Goal: Information Seeking & Learning: Learn about a topic

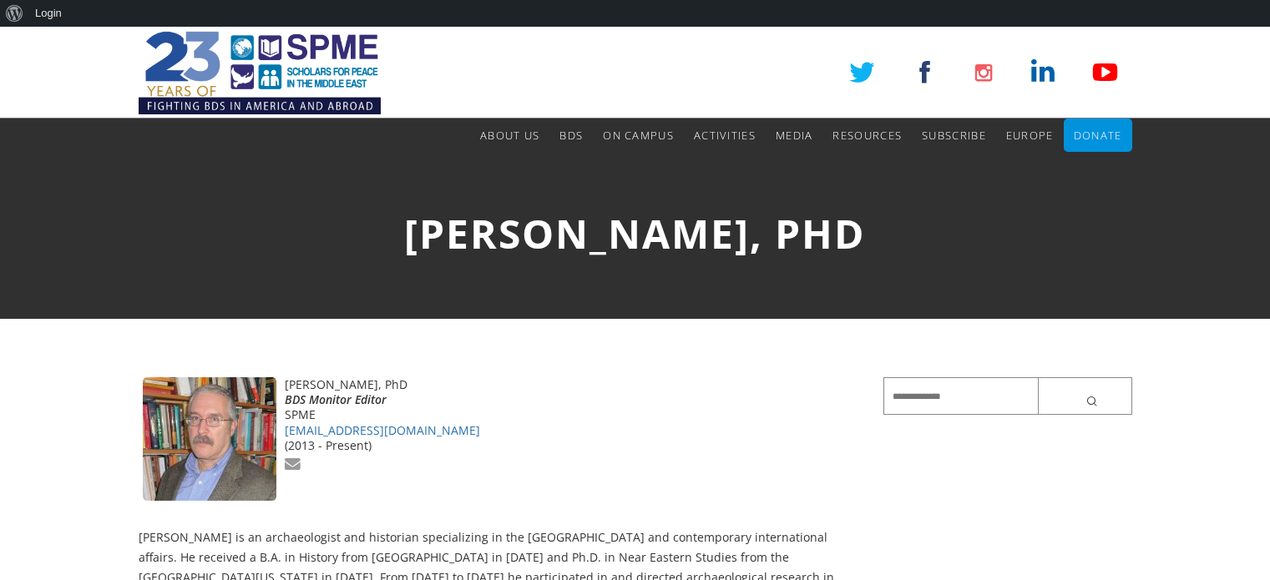
click at [402, 370] on div "Alex Joffe, PhD Alex Joffe, PhD BDS Monitor Editor SPME bdsmonitor@spme.org (20…" at bounding box center [635, 478] width 1270 height 653
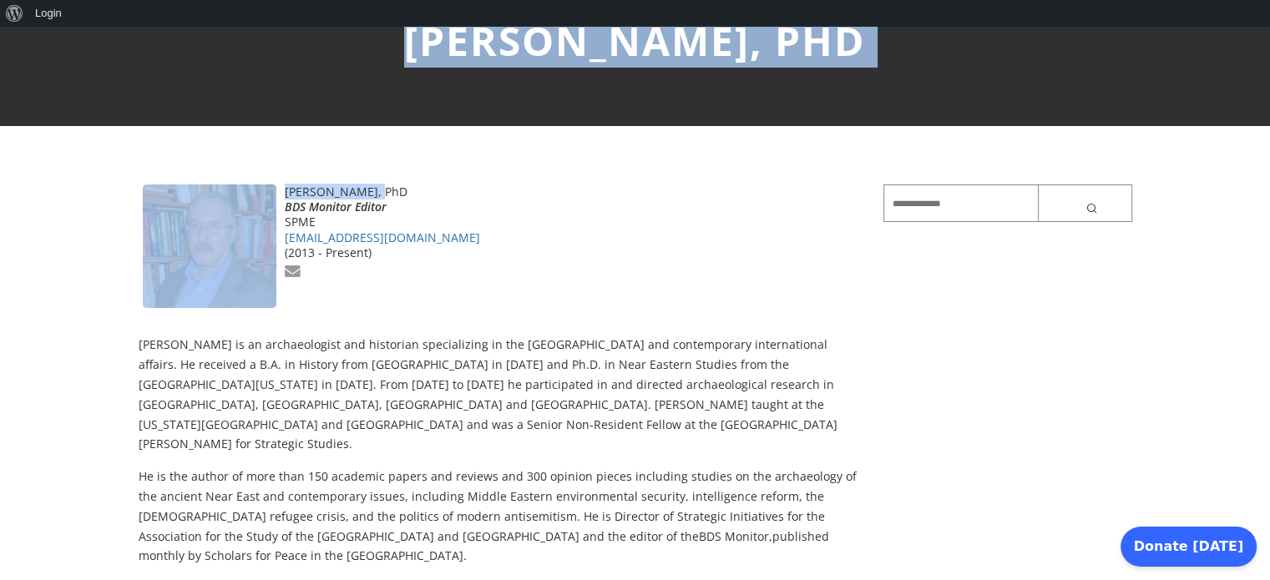
scroll to position [192, 0]
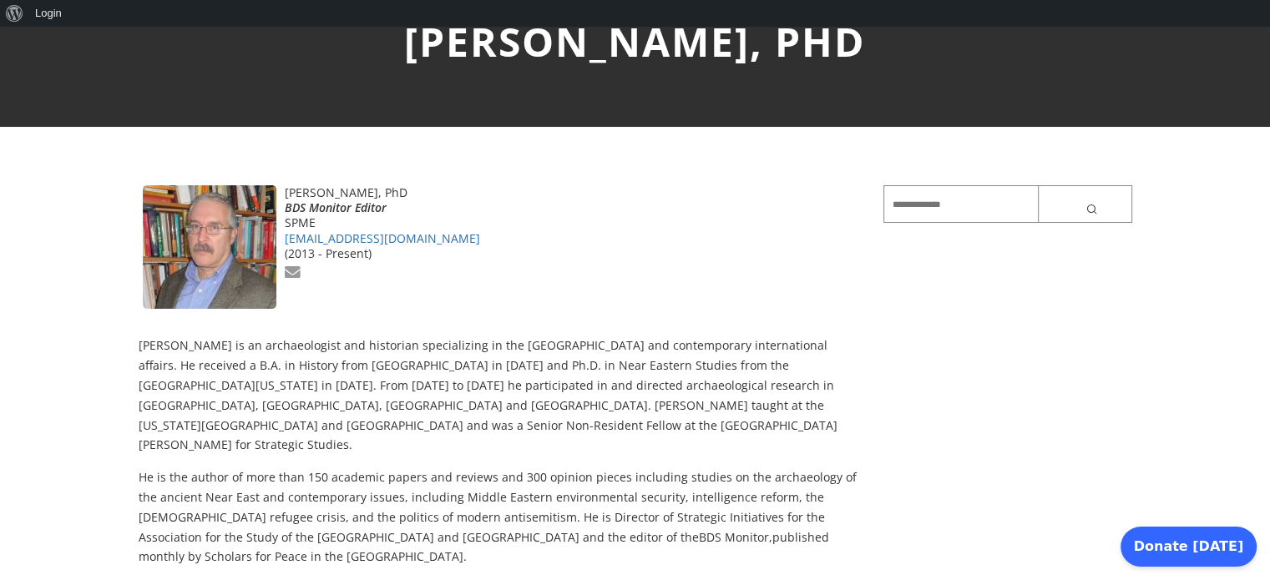
click at [407, 333] on div "Alex Joffe, PhD BDS Monitor Editor SPME bdsmonitor@spme.org (2013 - Present) Al…" at bounding box center [499, 376] width 721 height 382
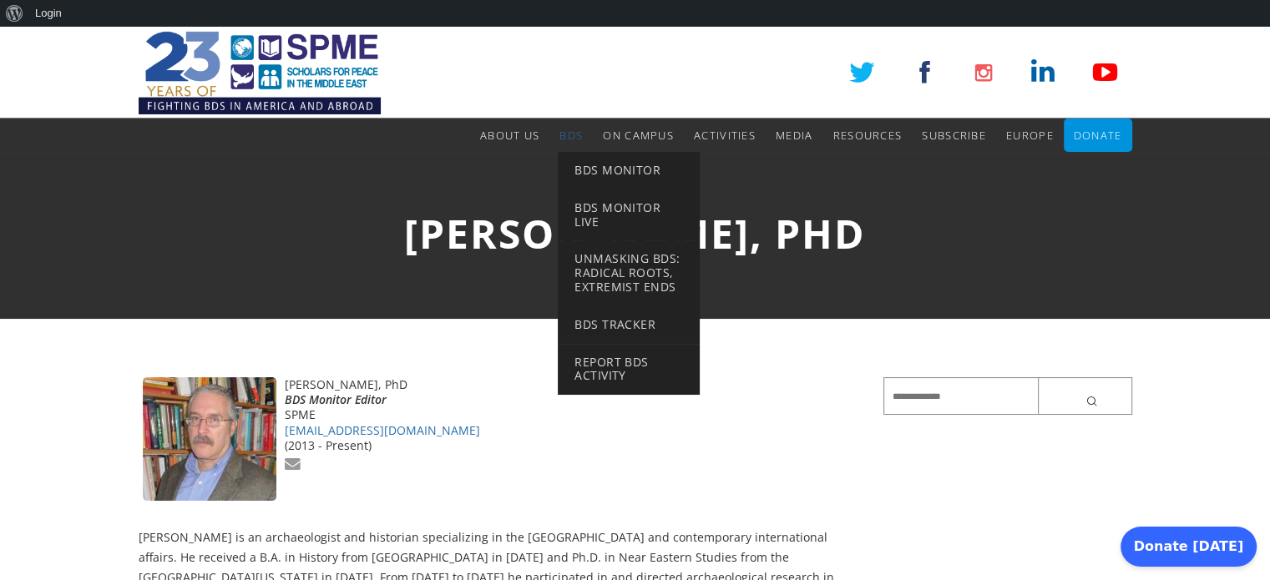
scroll to position [0, 0]
click at [588, 168] on span "BDS Monitor" at bounding box center [617, 170] width 86 height 16
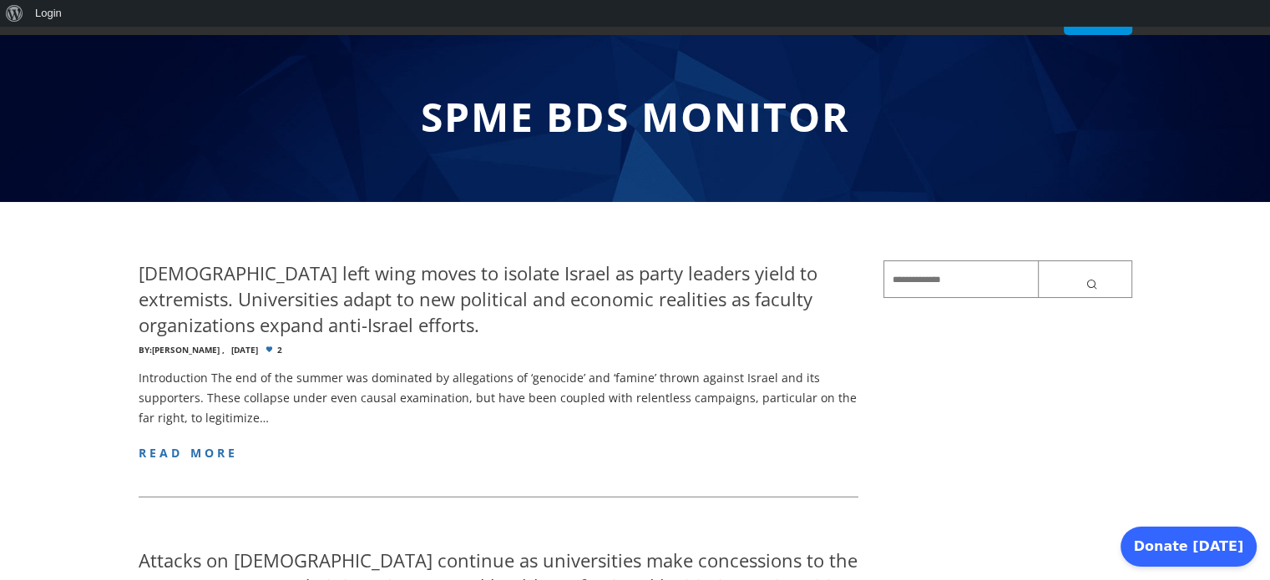
scroll to position [120, 0]
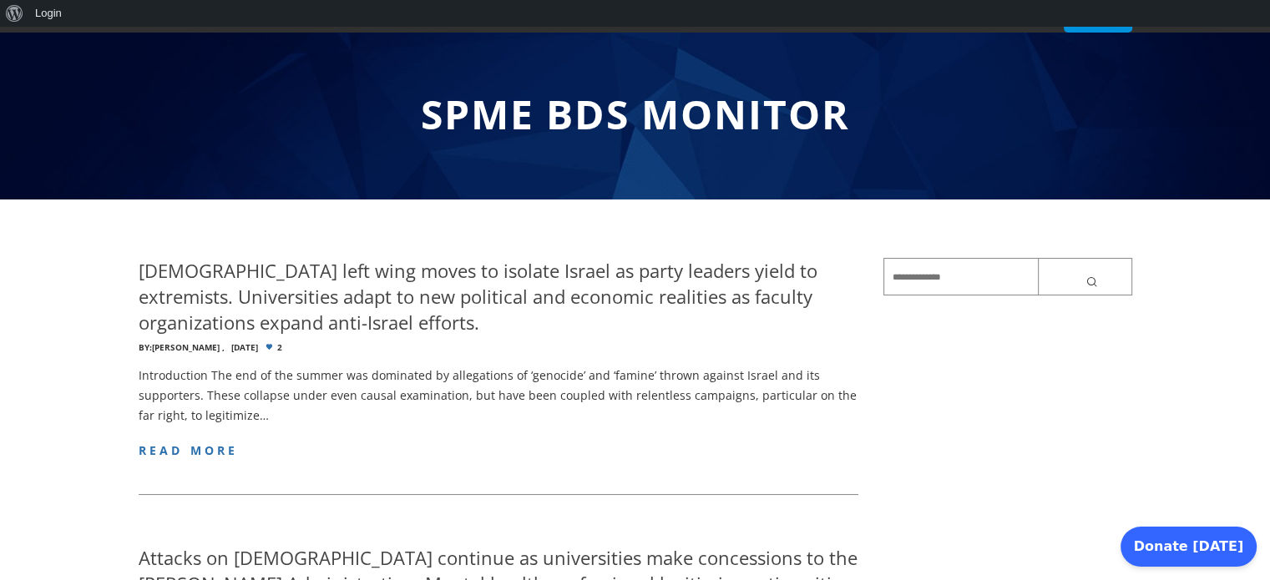
click at [552, 288] on h4 "[DEMOGRAPHIC_DATA] left wing moves to isolate Israel as party leaders yield to …" at bounding box center [499, 296] width 721 height 77
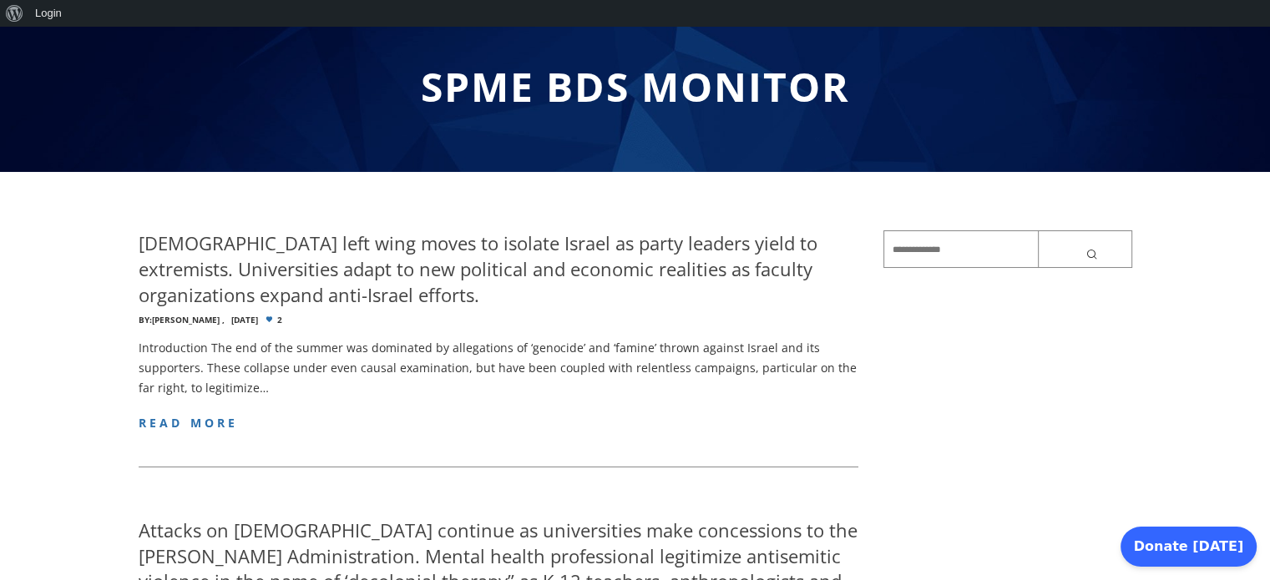
scroll to position [150, 0]
